Goal: Information Seeking & Learning: Find specific fact

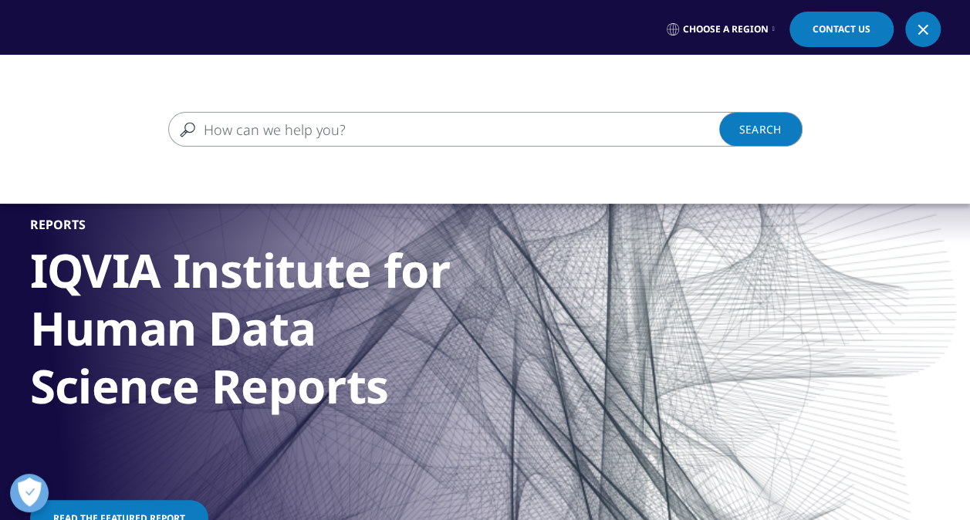
click at [367, 129] on input "Search" at bounding box center [463, 129] width 590 height 35
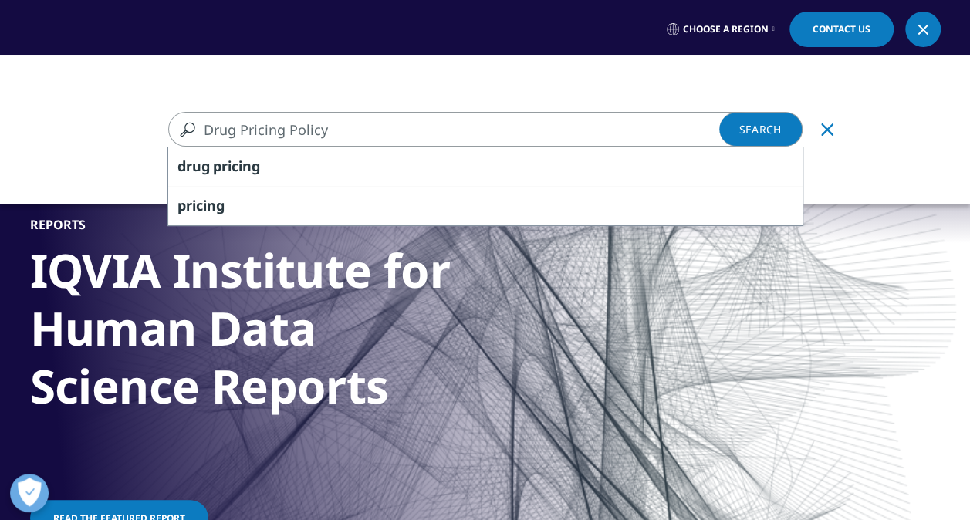
type input "Drug Pricing Policy"
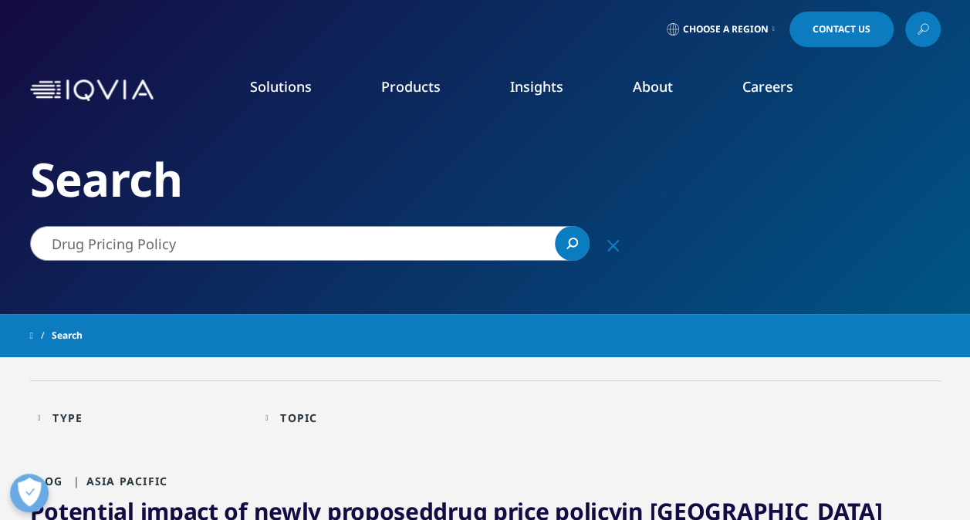
click at [185, 245] on input "Drug Pricing Policy" at bounding box center [310, 243] width 560 height 35
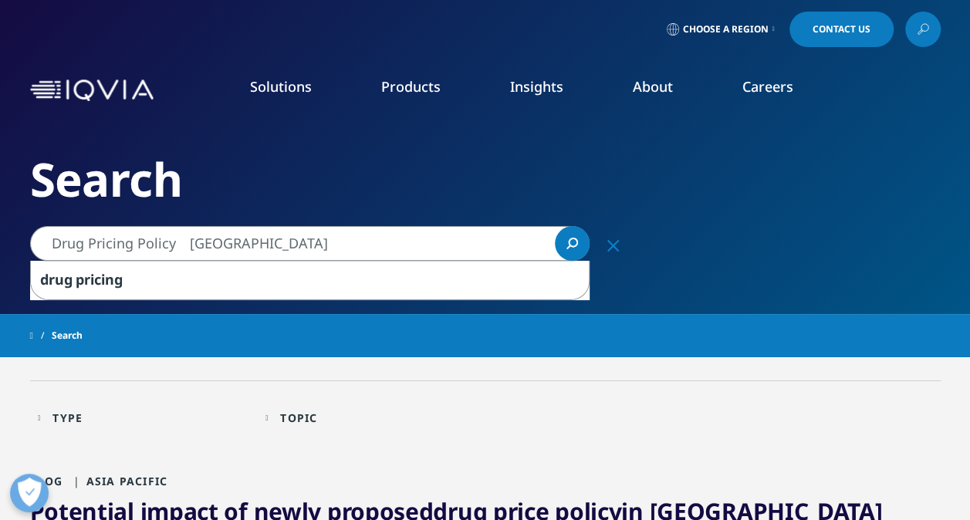
type input "Drug Pricing Policy　Japan"
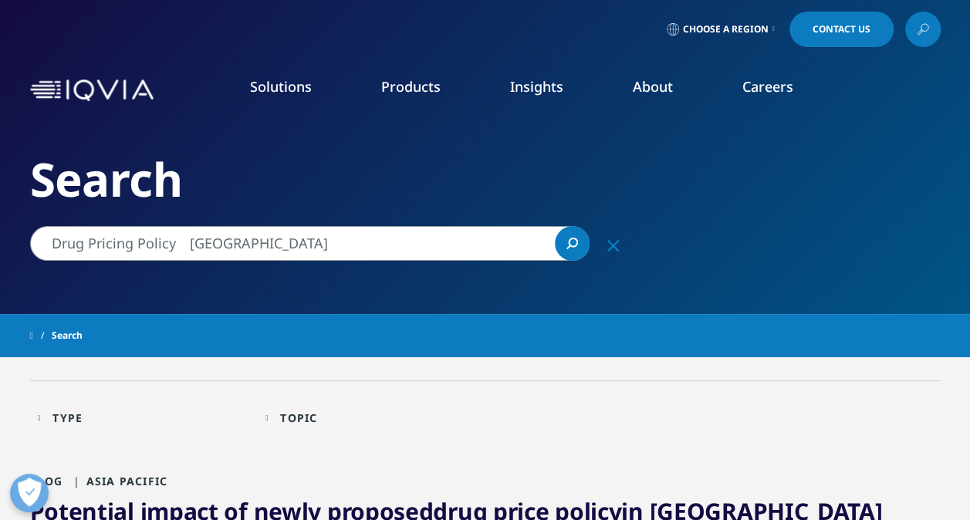
click at [391, 234] on input "Drug Pricing Policy　Japan" at bounding box center [310, 243] width 560 height 35
click at [566, 237] on link "Search Loading" at bounding box center [572, 243] width 35 height 35
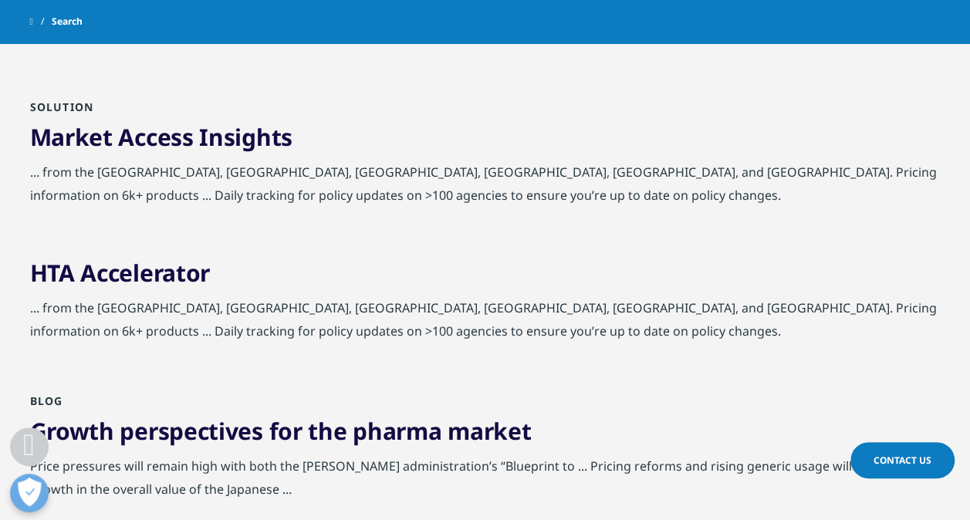
scroll to position [849, 0]
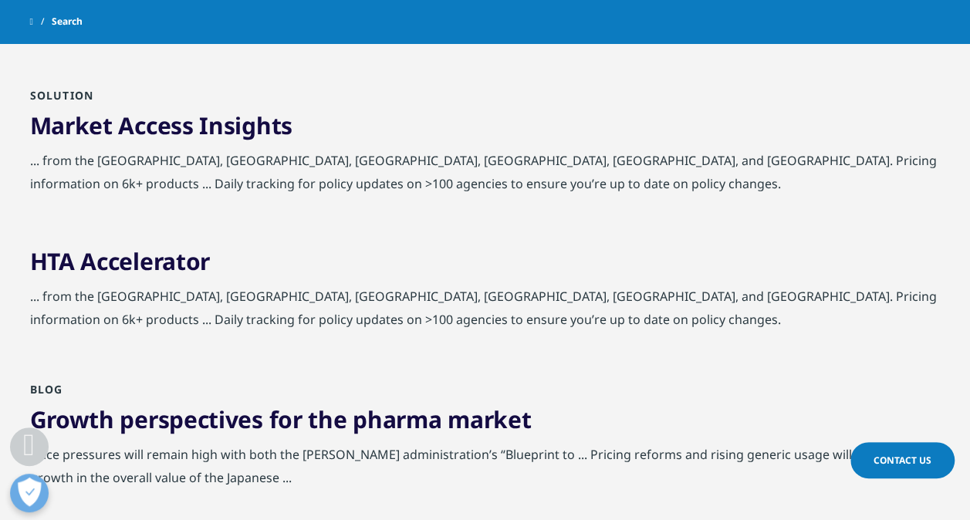
click at [207, 122] on link "Market Access Insights" at bounding box center [161, 126] width 262 height 32
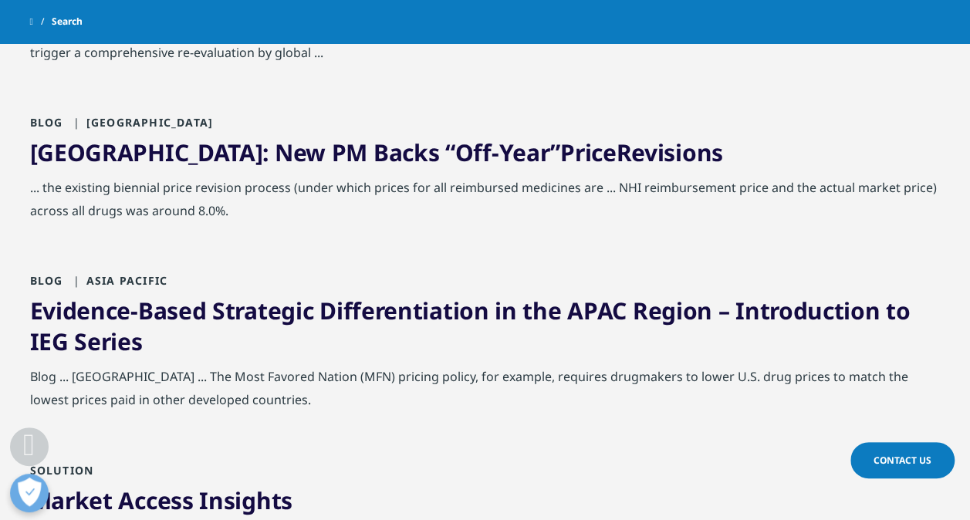
scroll to position [463, 0]
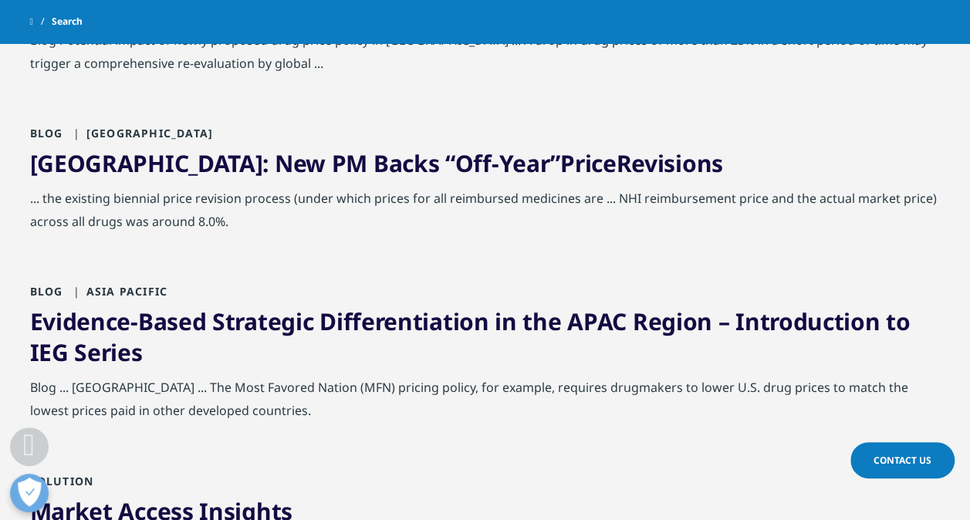
click at [560, 165] on span "Price" at bounding box center [588, 163] width 56 height 32
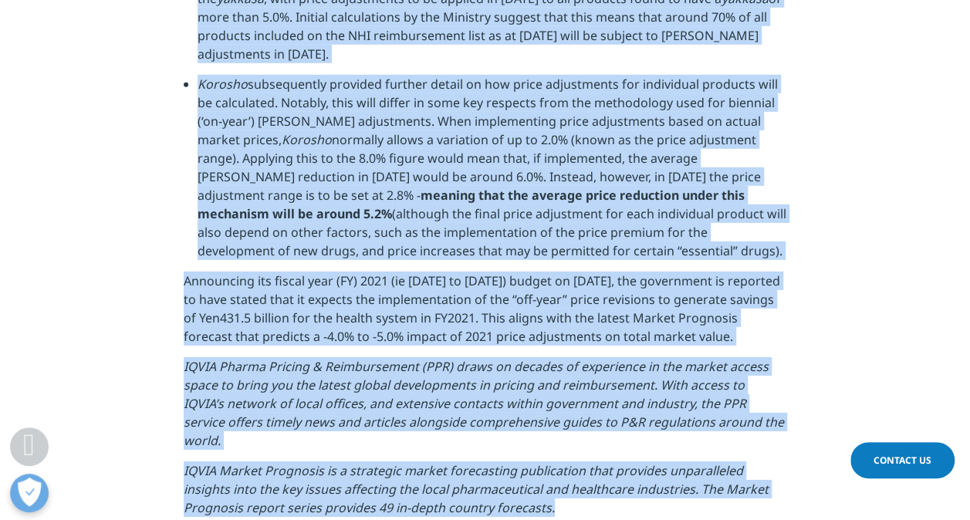
scroll to position [2393, 0]
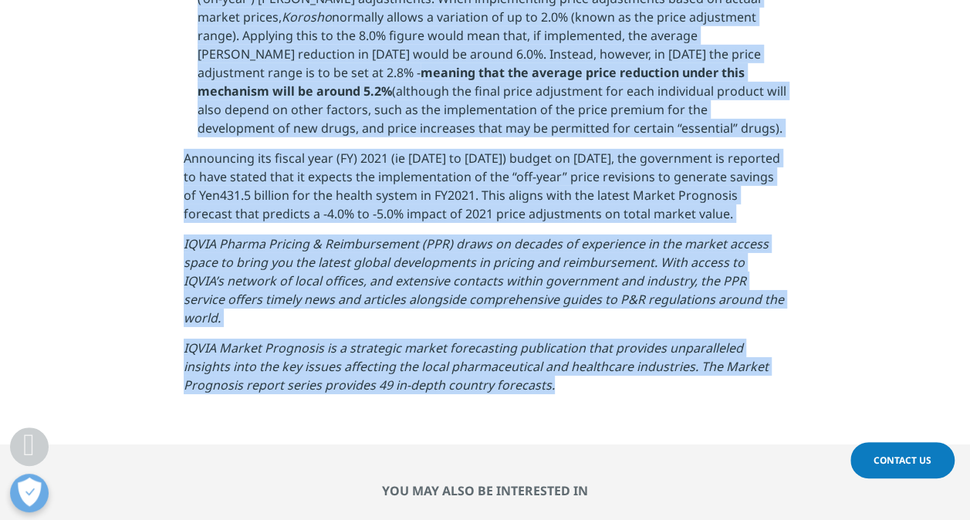
drag, startPoint x: 185, startPoint y: 110, endPoint x: 712, endPoint y: 434, distance: 619.0
copy div "Loremip dolo SITAM’c Adipis Elitsed & Doeiusmodtemp inc Utlabo Etdolorem aliqu …"
